Goal: Task Accomplishment & Management: Manage account settings

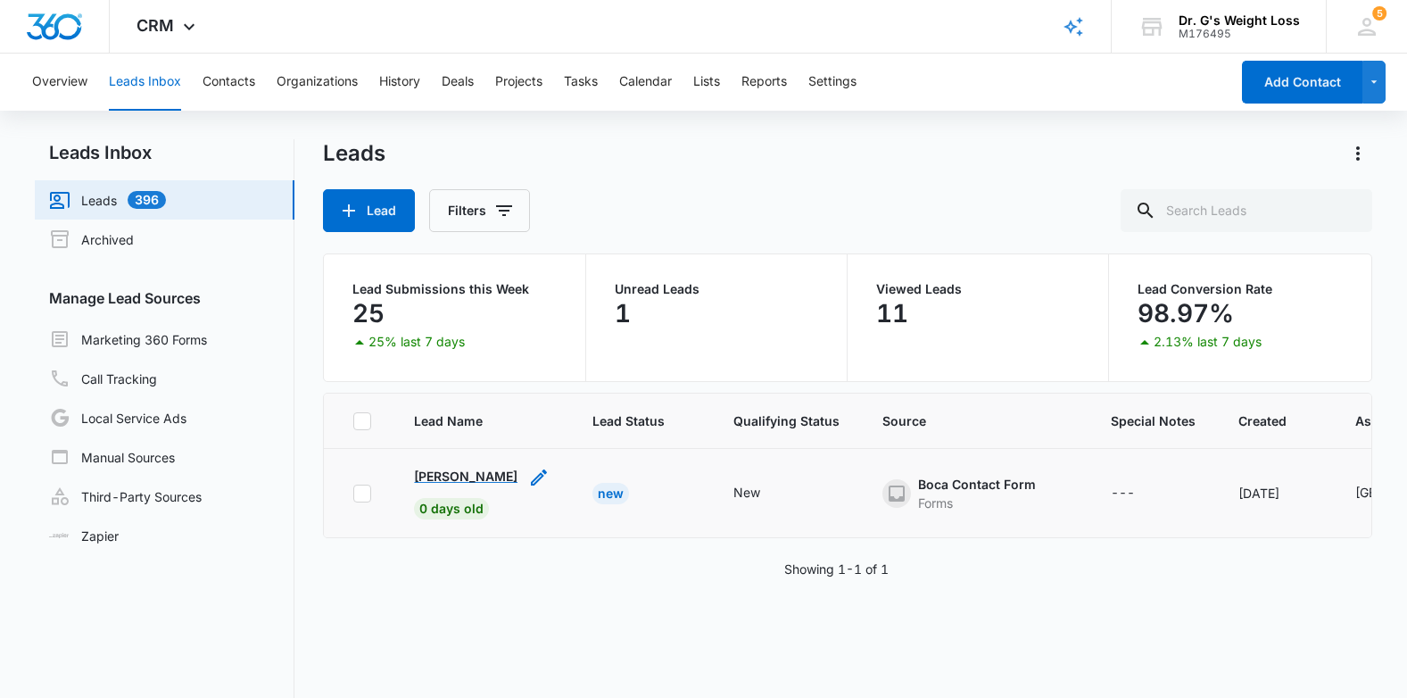
click at [461, 475] on p "[PERSON_NAME]" at bounding box center [465, 476] width 103 height 19
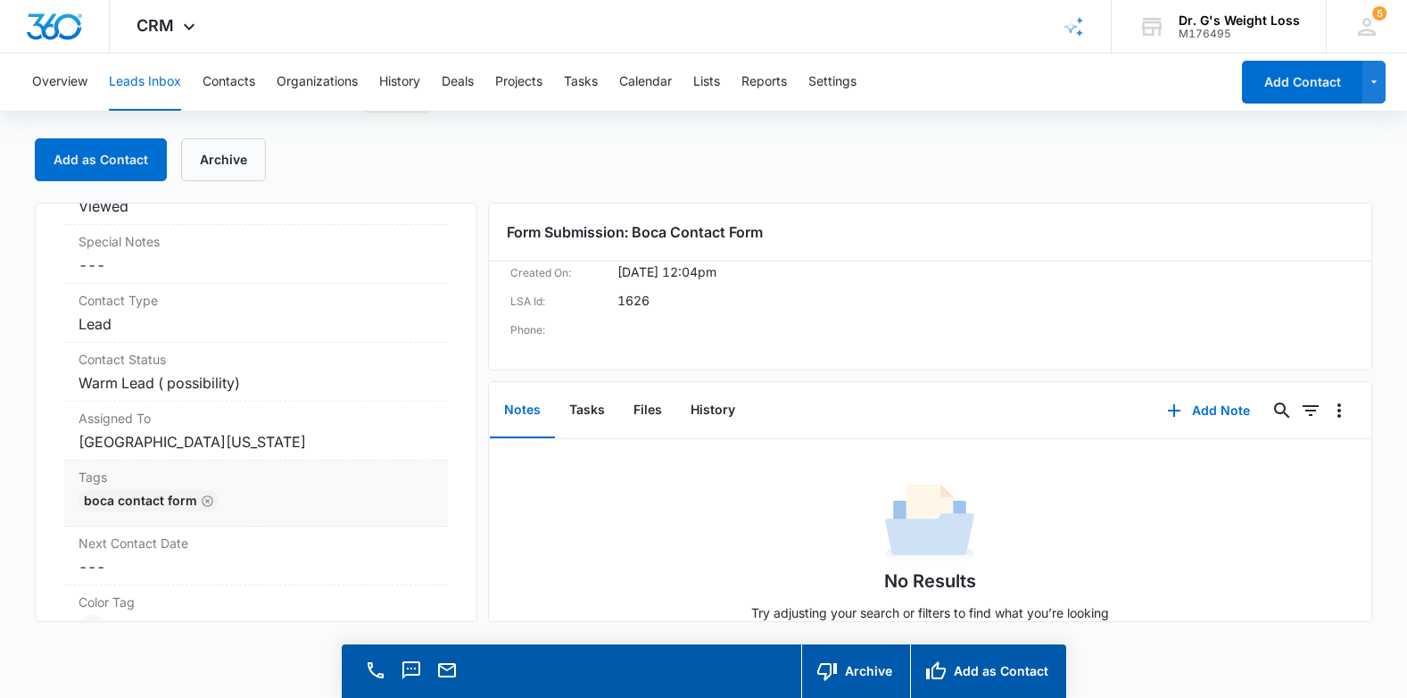
scroll to position [632, 0]
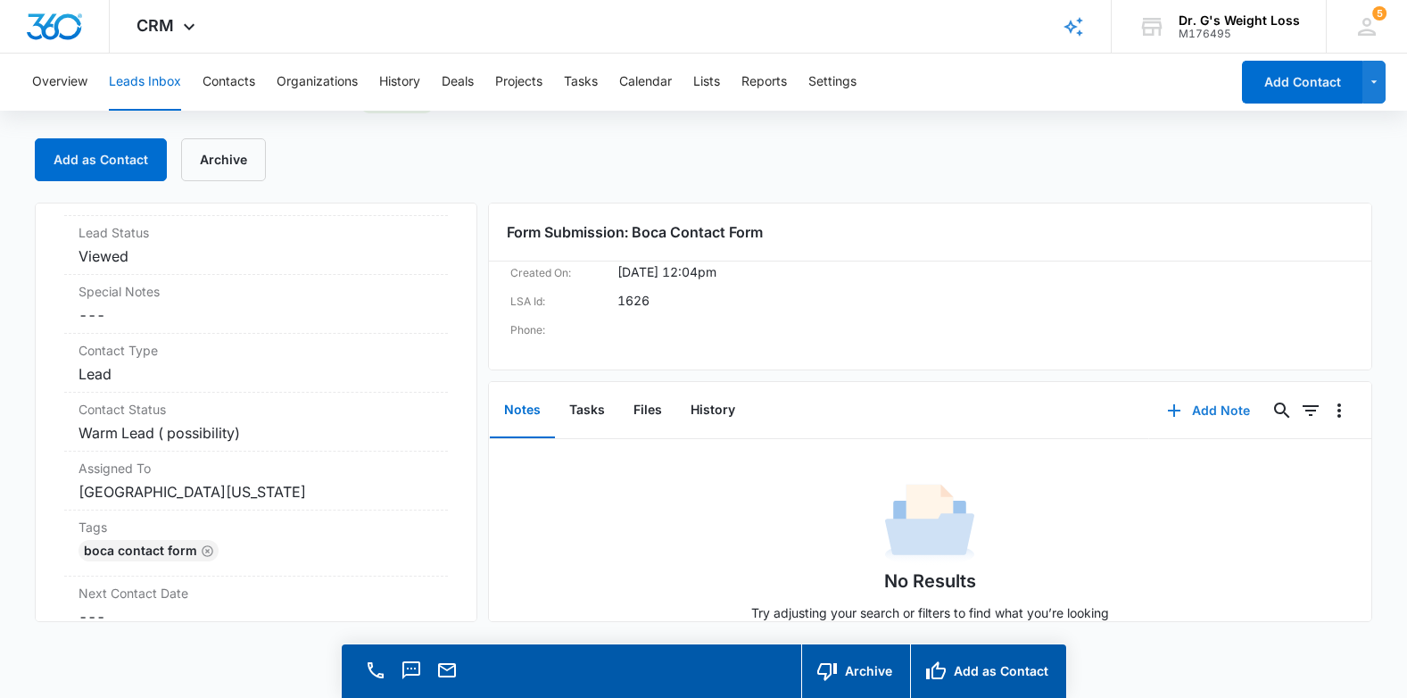
click at [1212, 412] on button "Add Note" at bounding box center [1208, 410] width 119 height 43
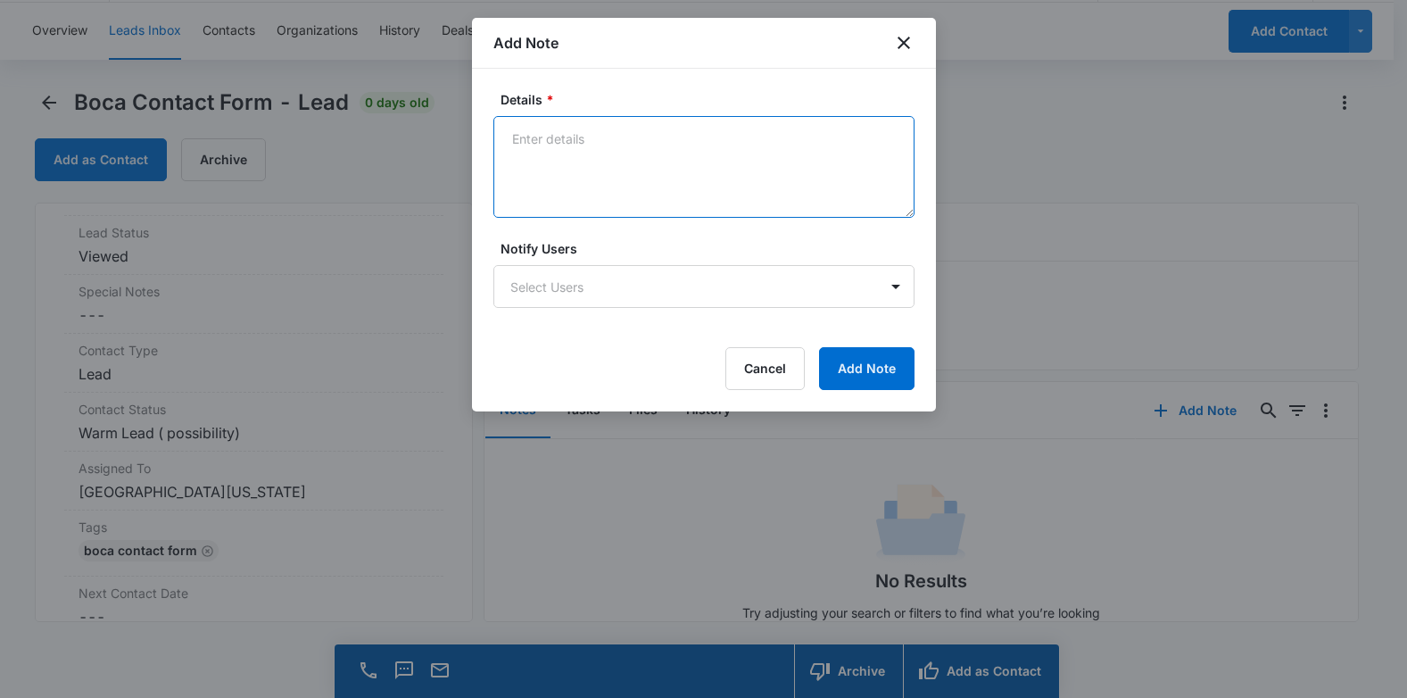
click at [625, 189] on textarea "Details *" at bounding box center [703, 167] width 421 height 102
type textarea "[PERSON_NAME] left a message 10/15"
click at [806, 291] on body "CRM Apps Reputation Forms CRM Email Social Content Ads Intelligence Files Brand…" at bounding box center [703, 323] width 1407 height 749
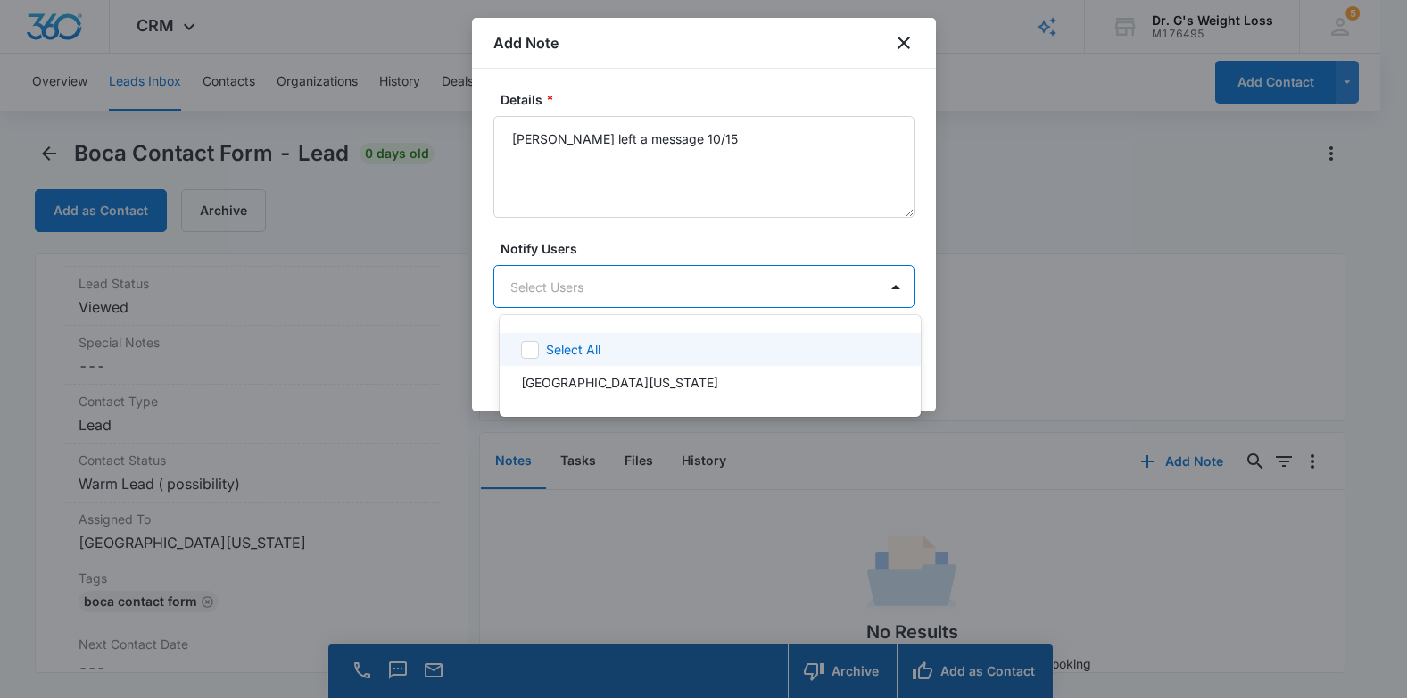
scroll to position [0, 0]
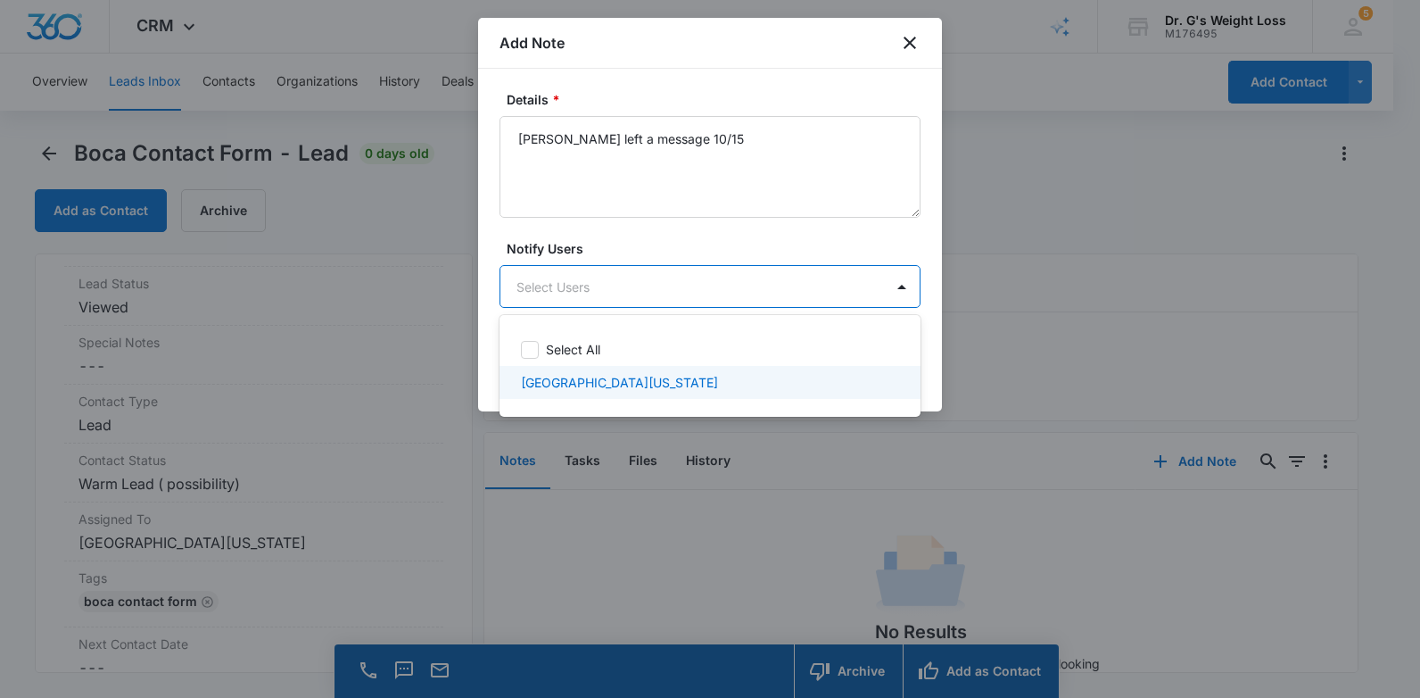
click at [750, 389] on div "[GEOGRAPHIC_DATA][US_STATE]" at bounding box center [708, 382] width 375 height 19
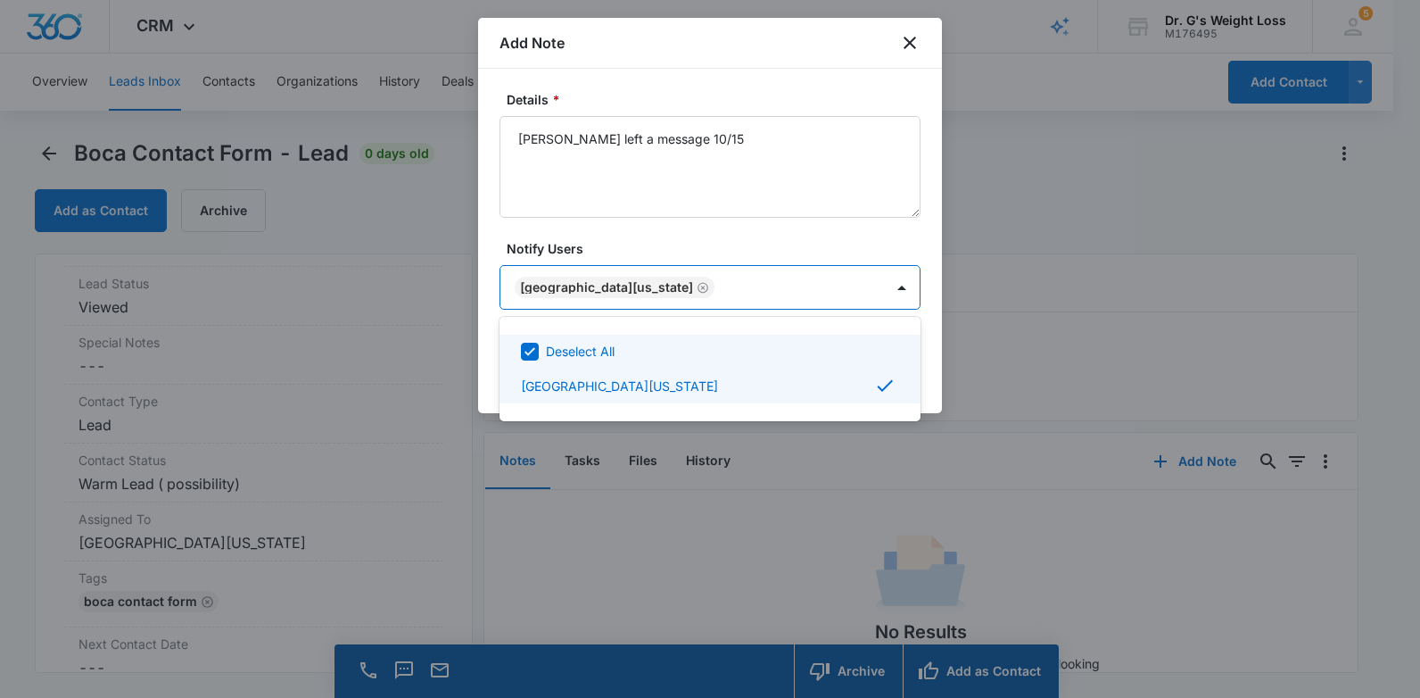
click at [931, 315] on div at bounding box center [710, 349] width 1420 height 698
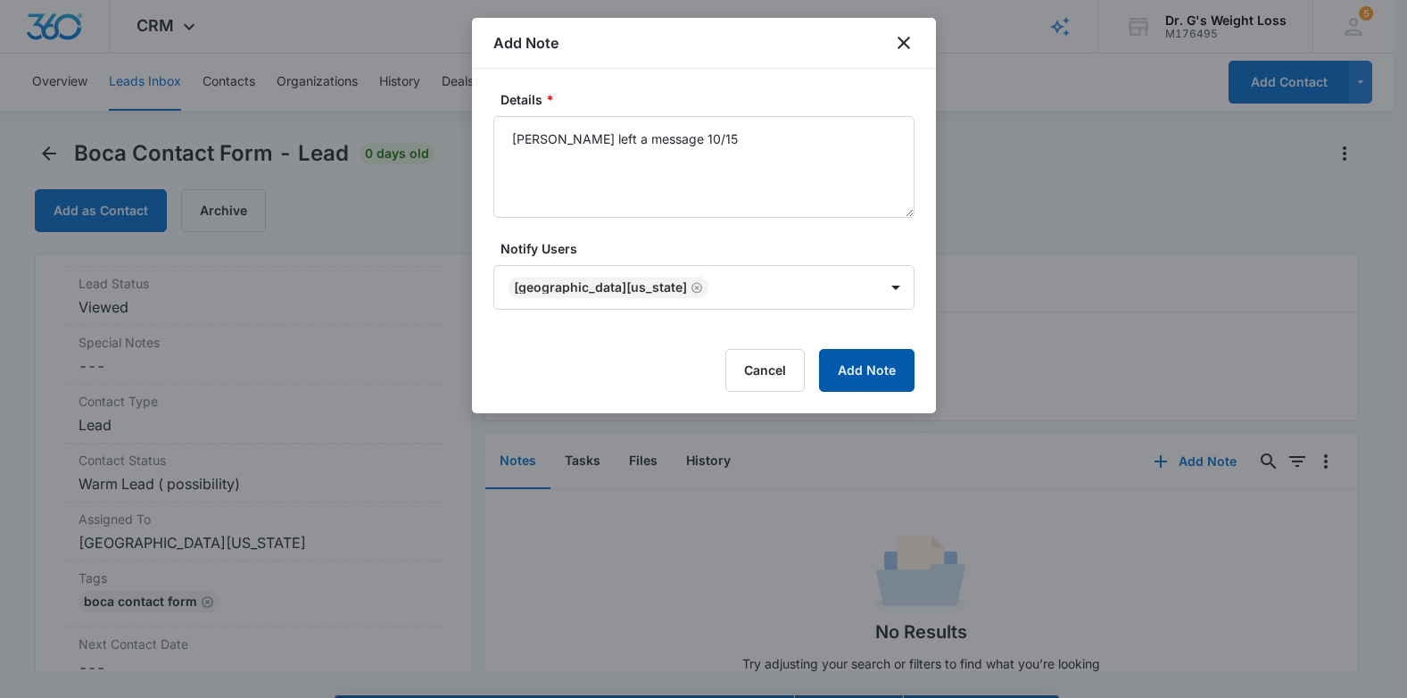
click at [882, 370] on button "Add Note" at bounding box center [866, 370] width 95 height 43
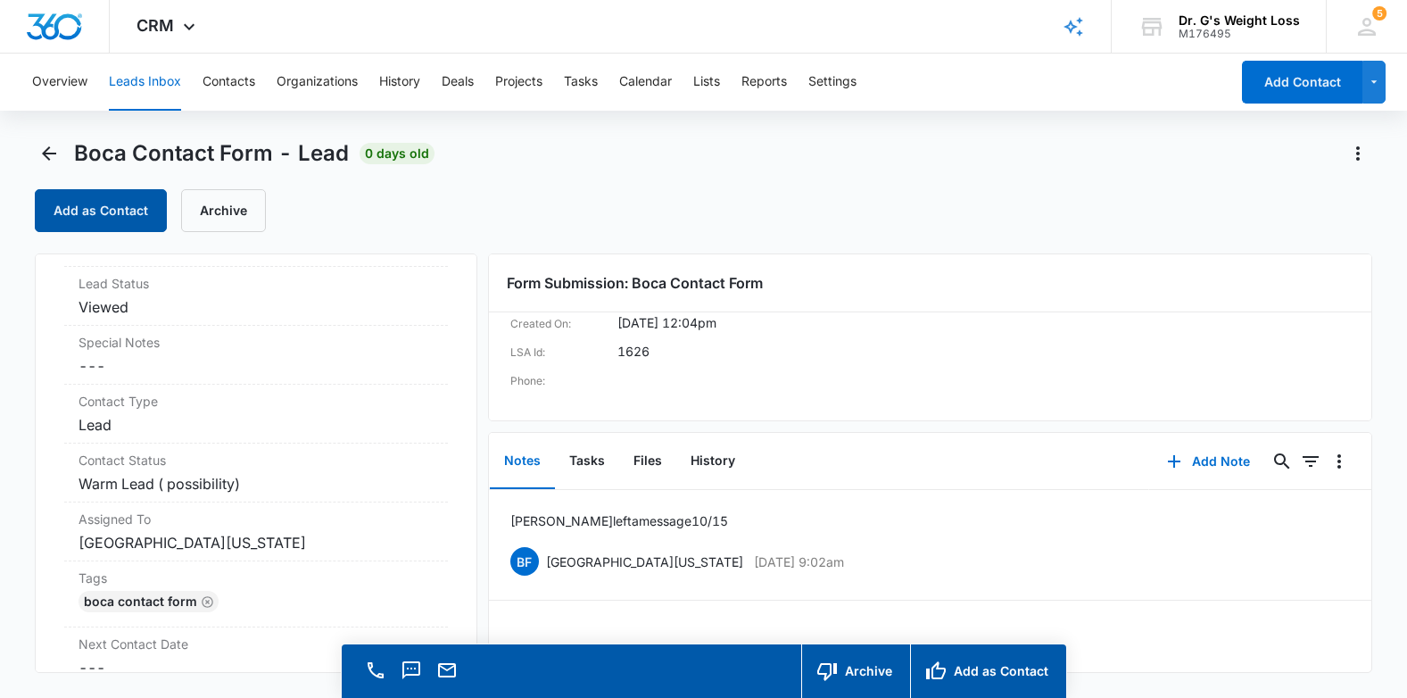
click at [128, 211] on button "Add as Contact" at bounding box center [101, 210] width 132 height 43
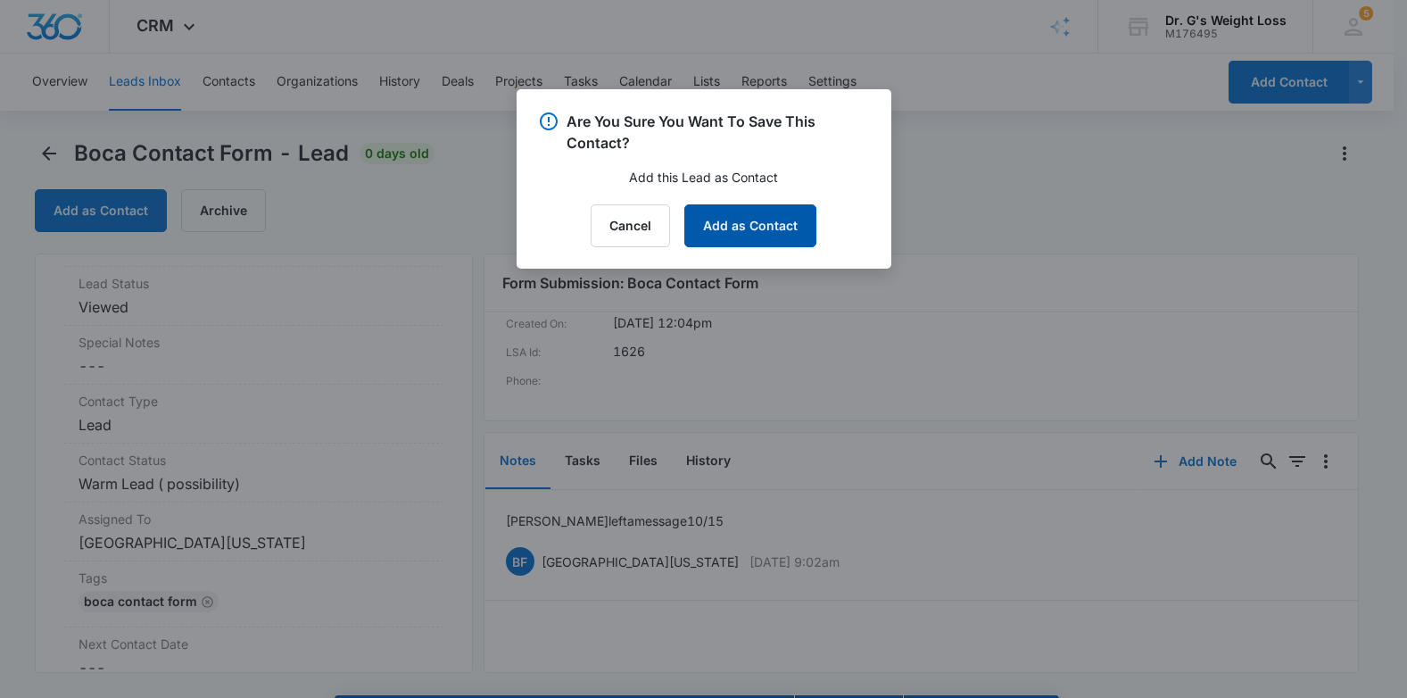
click at [790, 220] on button "Add as Contact" at bounding box center [750, 225] width 132 height 43
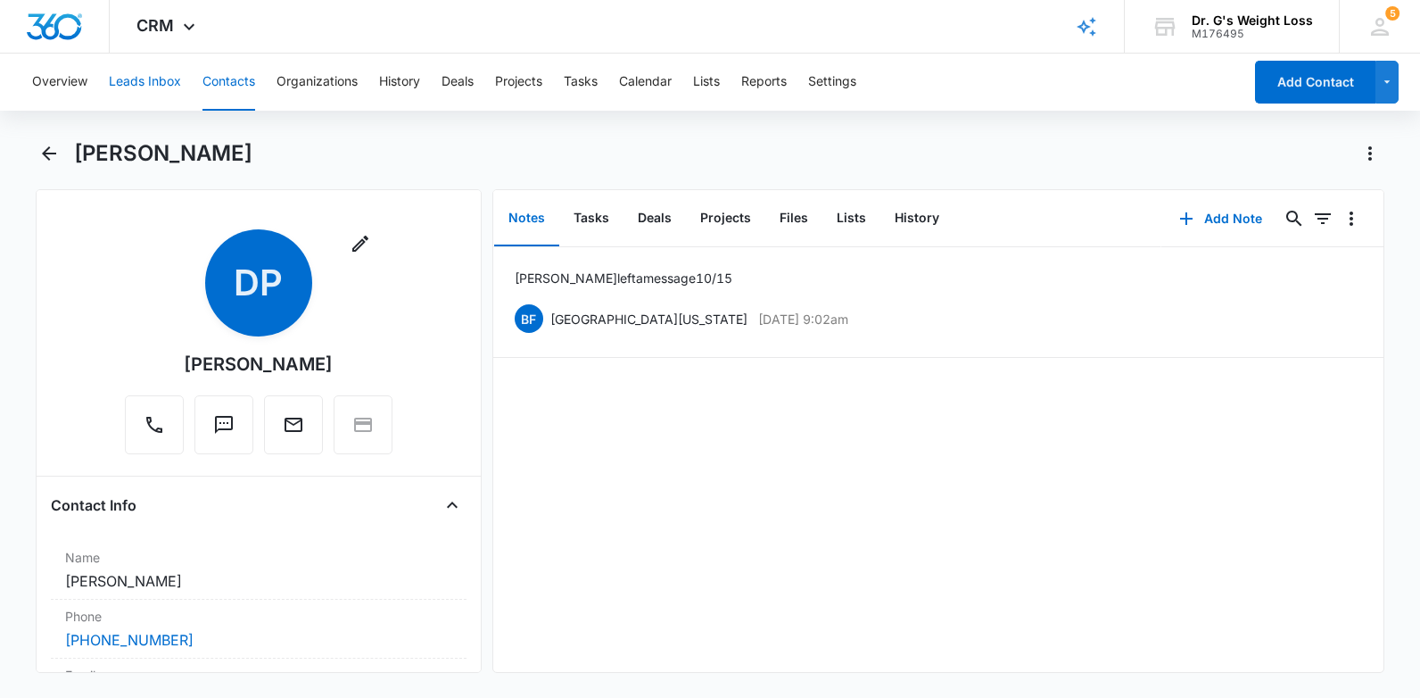
click at [153, 91] on button "Leads Inbox" at bounding box center [145, 82] width 72 height 57
